Goal: Task Accomplishment & Management: Manage account settings

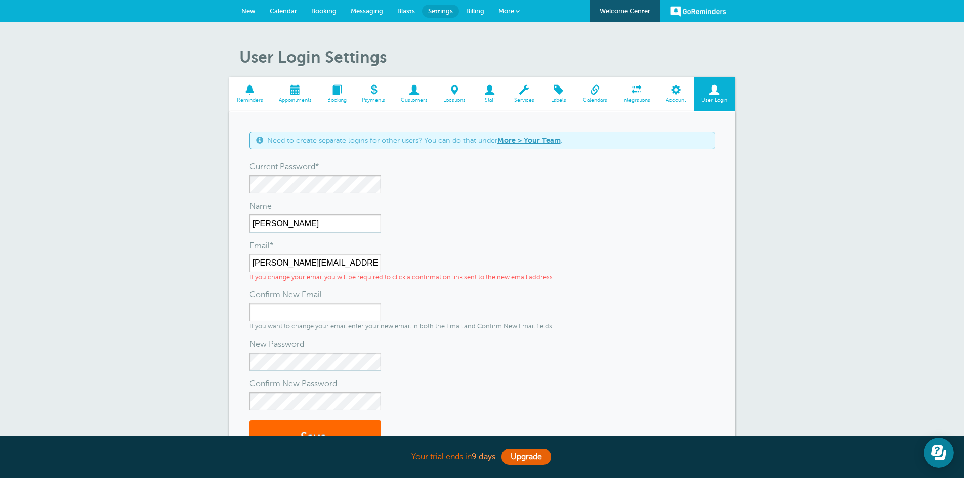
click at [287, 14] on span "Calendar" at bounding box center [283, 11] width 27 height 8
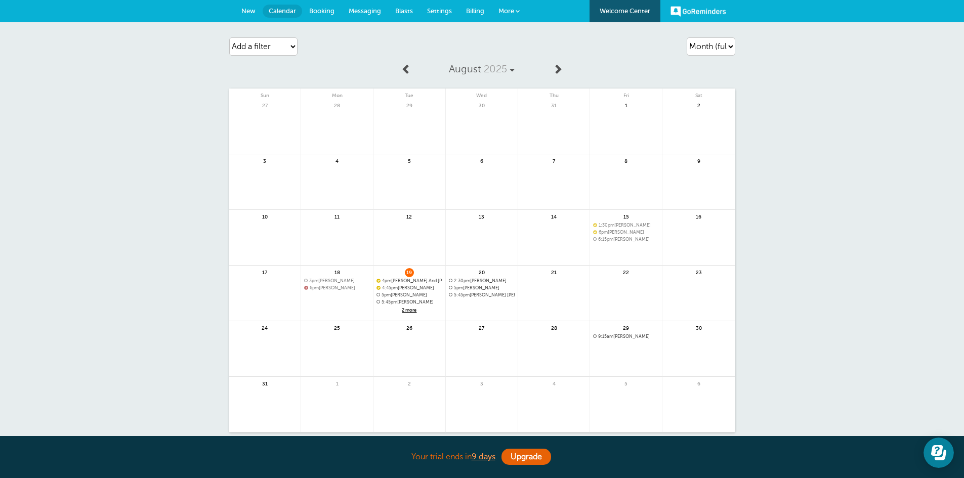
click at [410, 310] on span "2 more" at bounding box center [410, 310] width 66 height 9
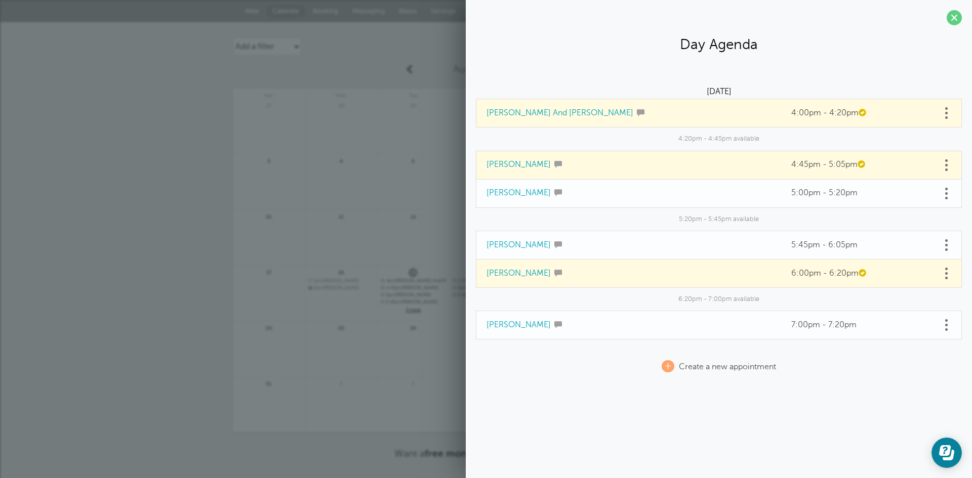
click at [944, 112] on link at bounding box center [946, 113] width 10 height 16
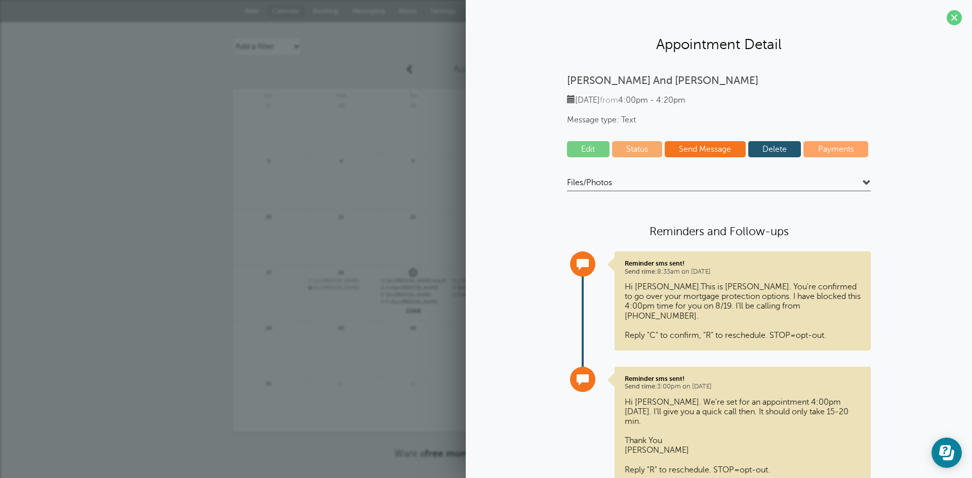
click at [592, 146] on link "Edit" at bounding box center [588, 149] width 43 height 16
